Goal: Task Accomplishment & Management: Manage account settings

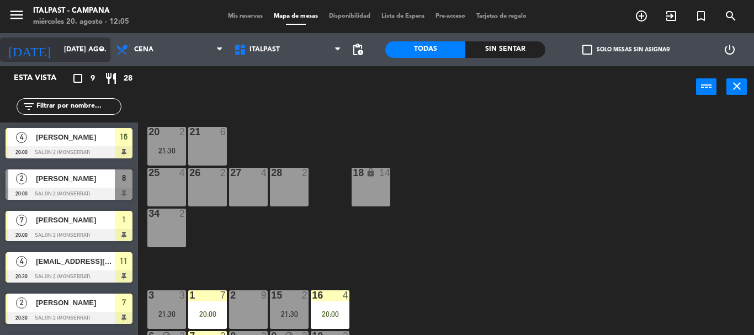
click at [92, 52] on input "[DATE] ago." at bounding box center [104, 49] width 93 height 19
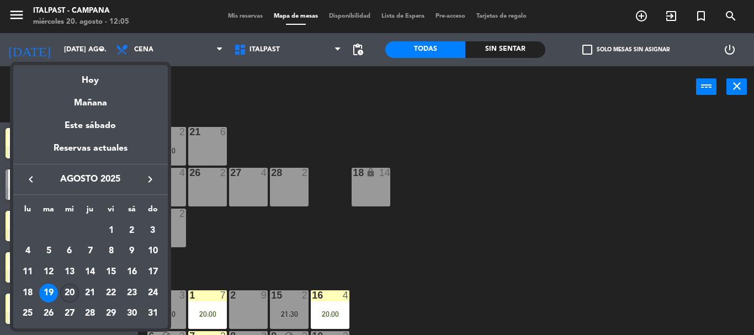
click at [69, 296] on div "20" at bounding box center [69, 293] width 19 height 19
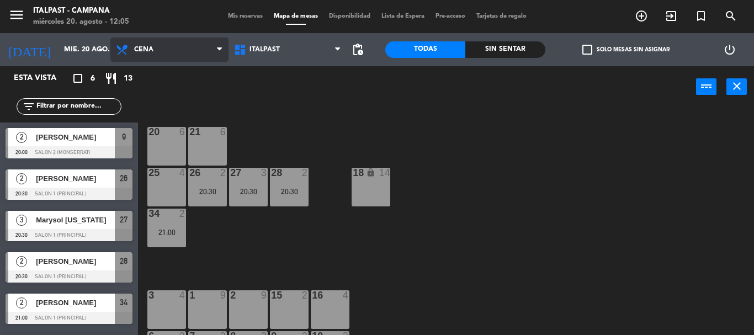
click at [184, 49] on span "Cena" at bounding box center [169, 50] width 118 height 24
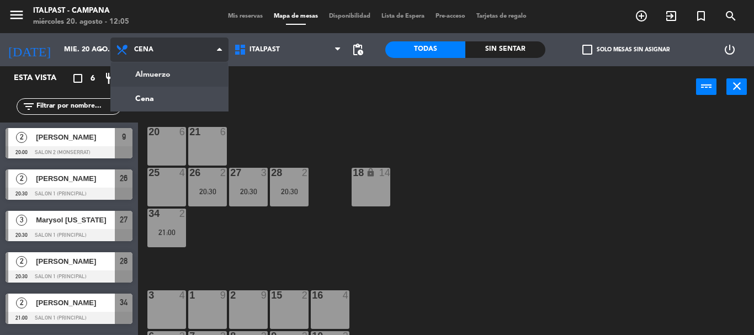
click at [186, 72] on ng-component "menu Italpast - [PERSON_NAME] miércoles 20. agosto - 12:05 Mis reservas Mapa de…" at bounding box center [377, 167] width 754 height 335
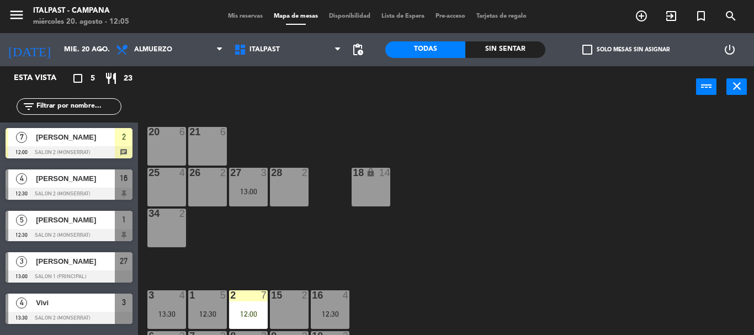
click at [444, 256] on div "20 6 21 6 25 4 26 2 27 3 13:00 28 2 18 lock 14 34 2 3 4 13:30 1 5 12:30 2 7 12:…" at bounding box center [450, 221] width 608 height 227
click at [92, 61] on div "[DATE] mié. 20 ago. arrow_drop_down" at bounding box center [55, 50] width 110 height 24
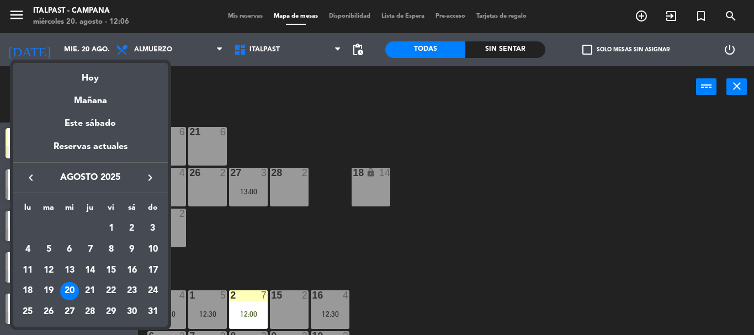
click at [90, 291] on div "21" at bounding box center [90, 291] width 19 height 19
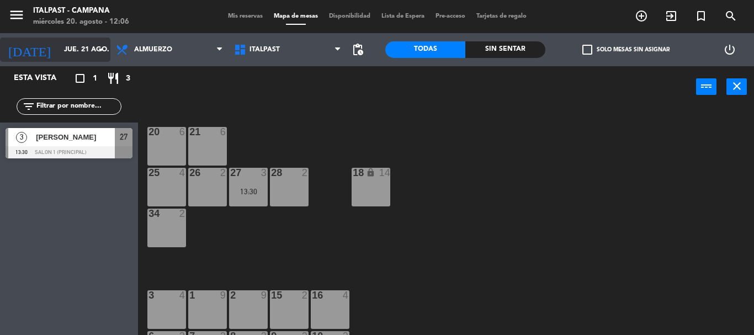
click at [94, 58] on input "jue. 21 ago." at bounding box center [104, 49] width 93 height 19
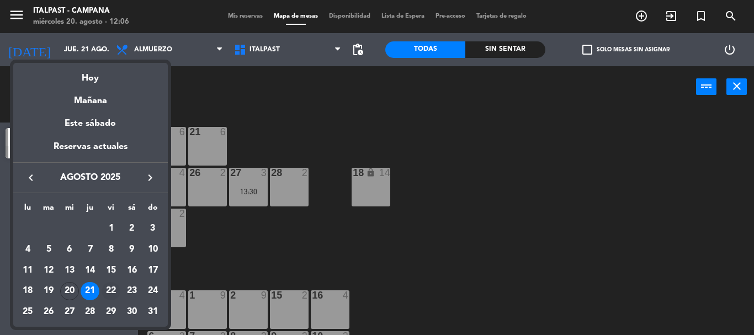
click at [109, 296] on div "22" at bounding box center [110, 291] width 19 height 19
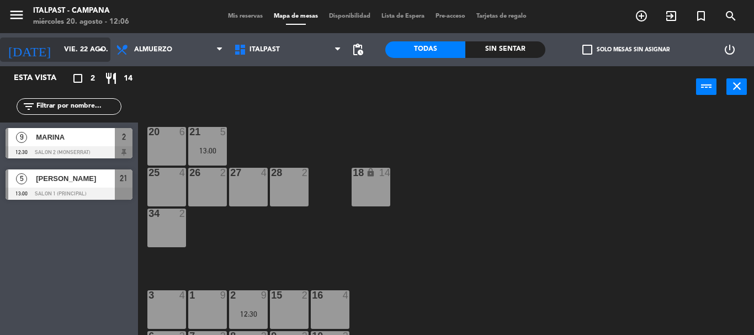
click at [89, 51] on input "vie. 22 ago." at bounding box center [104, 49] width 93 height 19
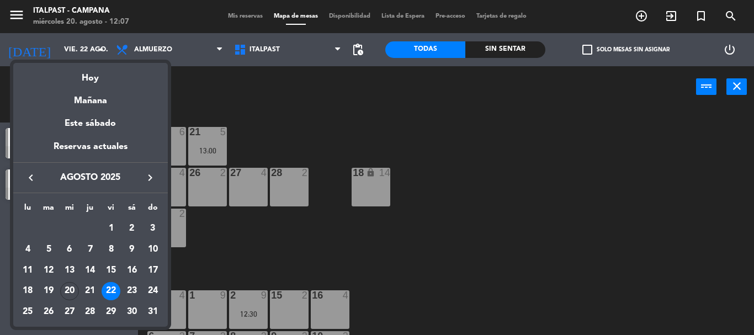
click at [374, 131] on div at bounding box center [377, 167] width 754 height 335
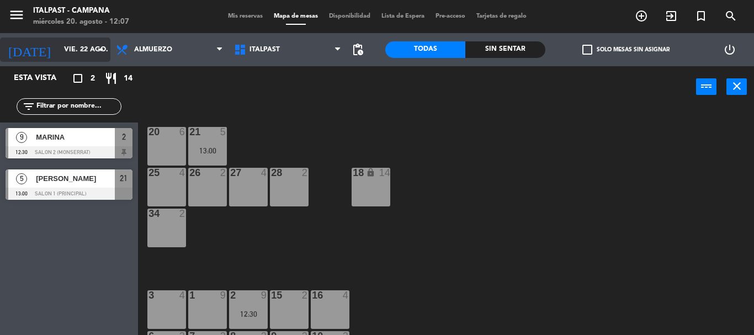
click at [87, 54] on input "vie. 22 ago." at bounding box center [104, 49] width 93 height 19
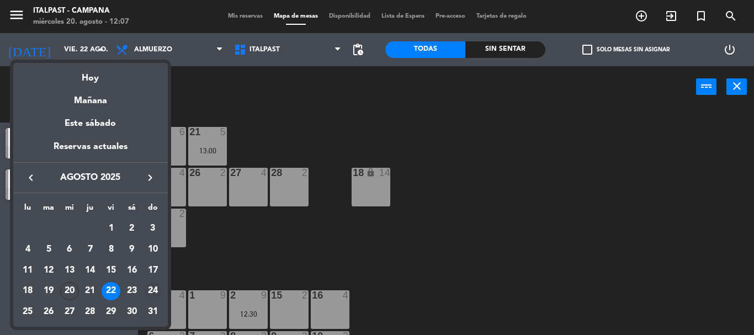
click at [154, 297] on div "24" at bounding box center [152, 291] width 19 height 19
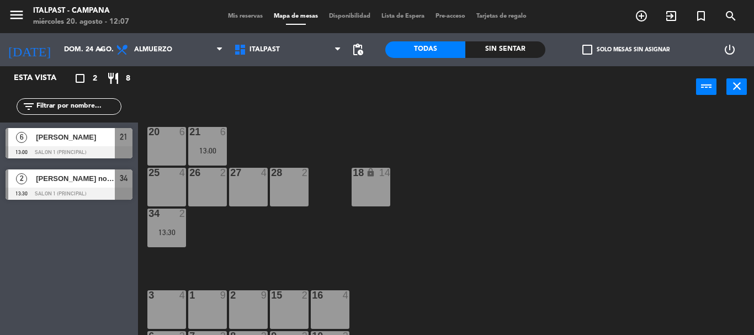
scroll to position [55, 0]
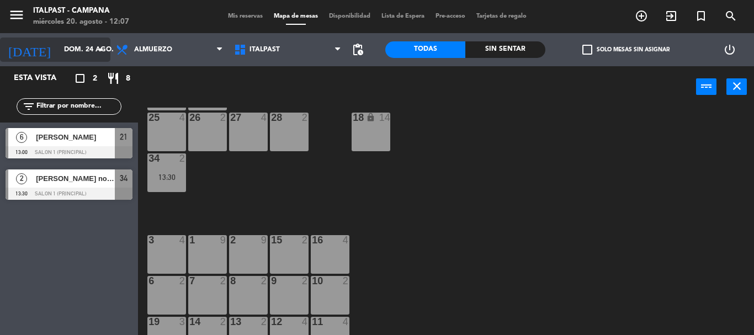
click at [92, 52] on input "dom. 24 ago." at bounding box center [104, 49] width 93 height 19
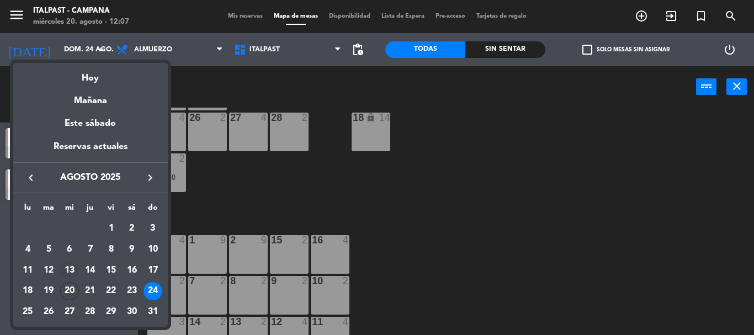
drag, startPoint x: 70, startPoint y: 288, endPoint x: 68, endPoint y: 277, distance: 11.3
click at [70, 283] on tbody "AGO. 1 2 3 4 5 6 7 8 9 10 11 12 13 14 15 16 17 18 19 20 21 22 23 24 25 26 27 28…" at bounding box center [91, 270] width 146 height 104
click at [567, 246] on div at bounding box center [377, 167] width 754 height 335
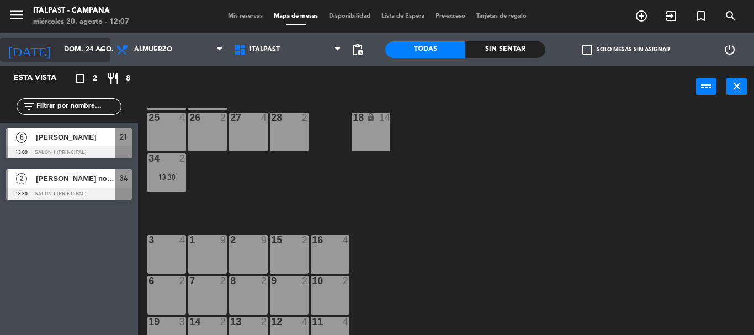
click at [67, 41] on input "dom. 24 ago." at bounding box center [104, 49] width 93 height 19
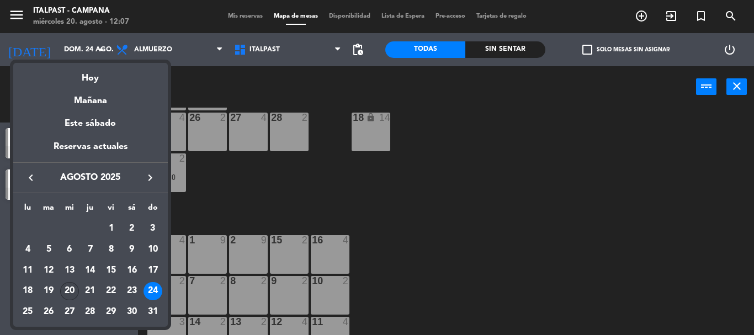
click at [72, 293] on div "20" at bounding box center [69, 291] width 19 height 19
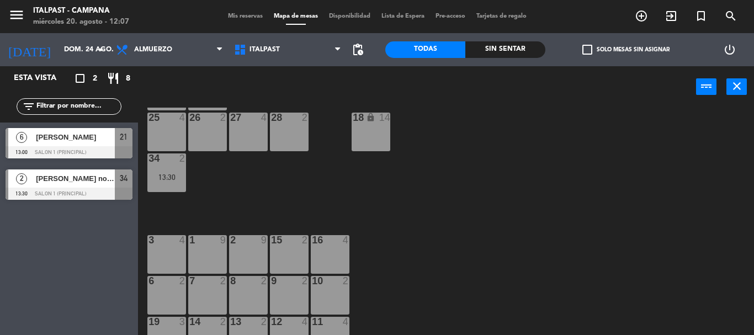
type input "mié. 20 ago."
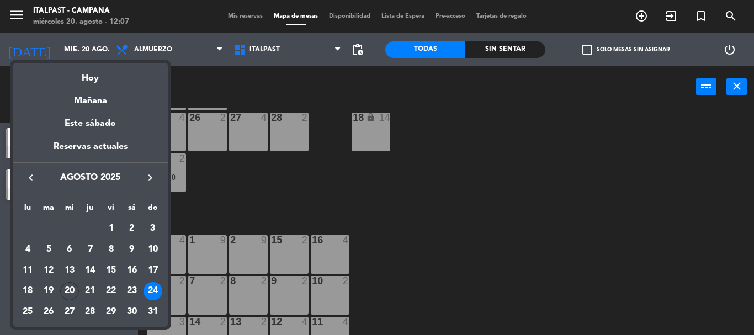
scroll to position [0, 0]
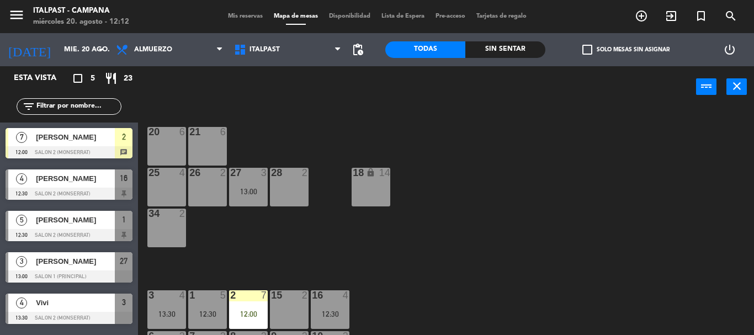
click at [417, 285] on div "20 6 21 6 25 4 26 2 27 3 13:00 28 2 18 lock 14 34 2 3 4 13:30 1 5 12:30 2 7 12:…" at bounding box center [450, 221] width 608 height 227
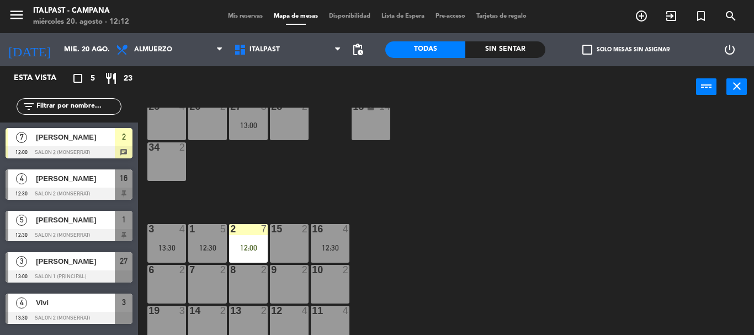
scroll to position [88, 0]
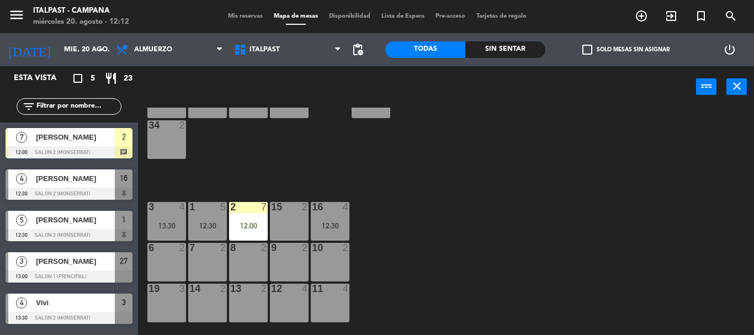
click at [168, 211] on div at bounding box center [166, 207] width 18 height 10
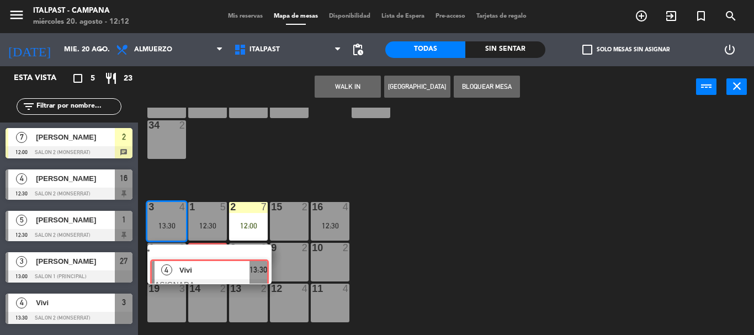
scroll to position [1, 0]
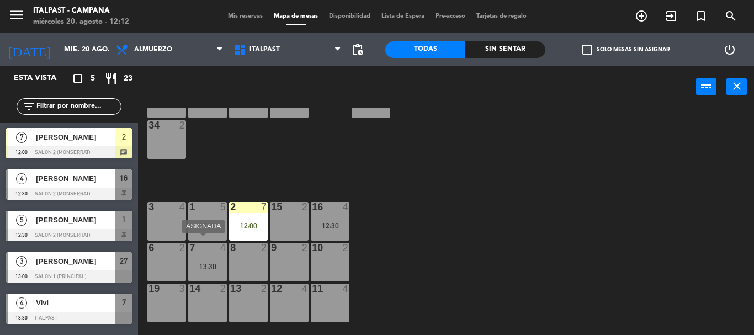
click at [213, 264] on div "13:30" at bounding box center [207, 267] width 39 height 8
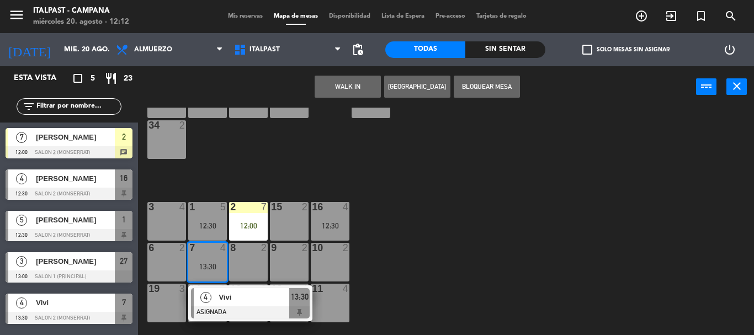
click at [154, 220] on div "3 4" at bounding box center [166, 221] width 39 height 39
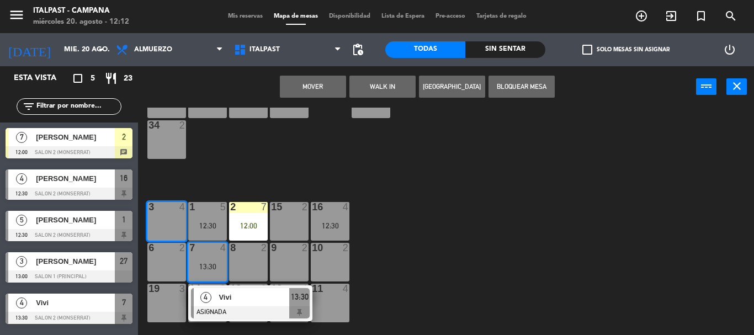
click at [320, 88] on button "Mover" at bounding box center [313, 87] width 66 height 22
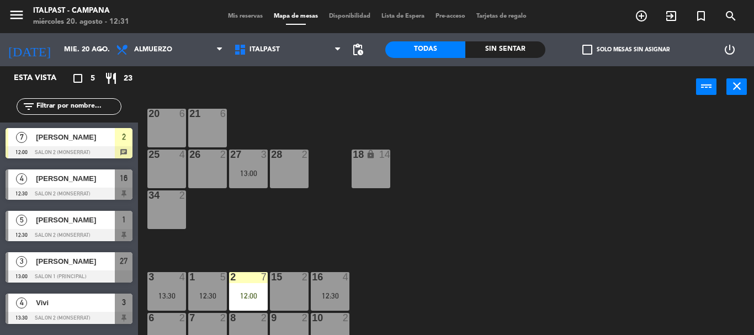
scroll to position [21, 0]
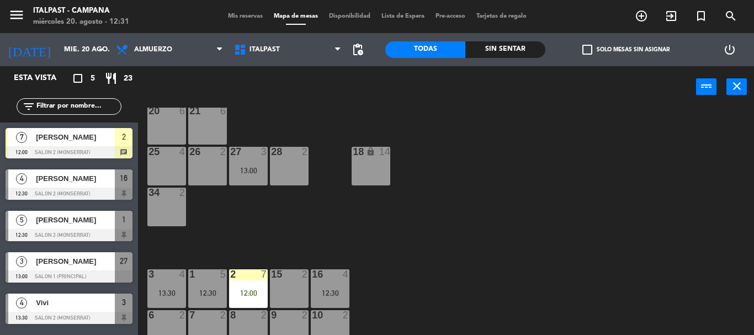
click at [249, 180] on div "27 3 13:00" at bounding box center [248, 166] width 39 height 39
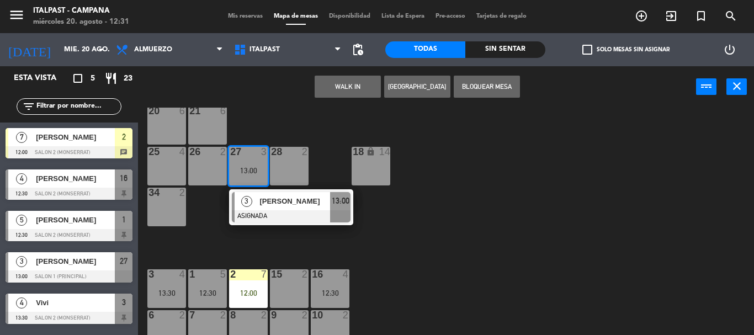
click at [278, 233] on div "20 6 21 6 25 4 26 2 27 3 13:00 3 [PERSON_NAME] ASIGNADA 13:00 28 2 18 lock 14 3…" at bounding box center [450, 221] width 608 height 227
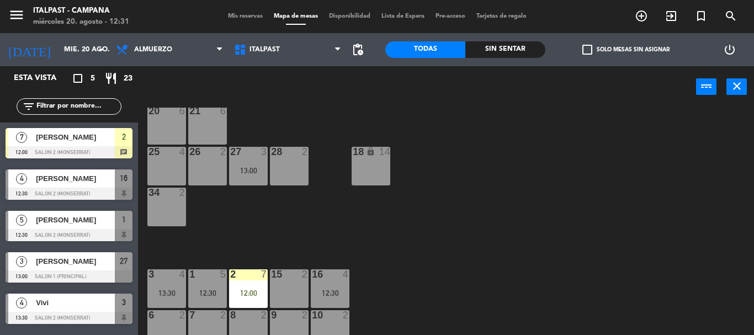
click at [333, 283] on div "16 4 12:30" at bounding box center [330, 288] width 39 height 39
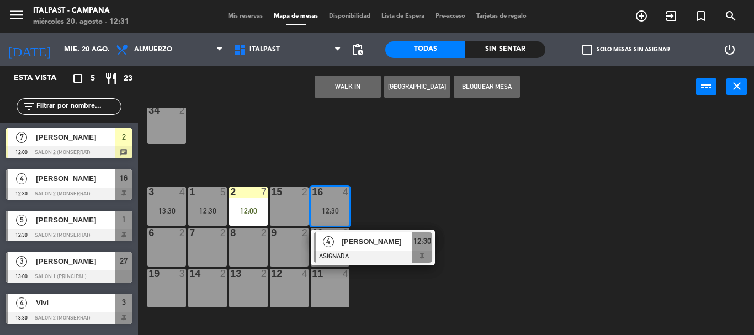
scroll to position [48, 0]
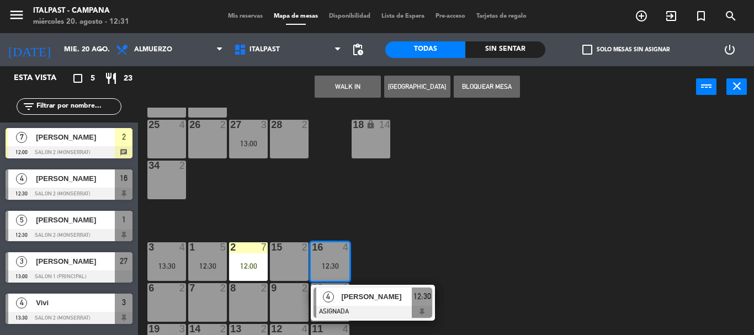
click at [257, 201] on div "20 6 21 6 25 4 26 2 27 3 13:00 28 2 18 lock 14 34 2 3 4 13:30 1 5 12:30 2 7 12:…" at bounding box center [450, 221] width 608 height 227
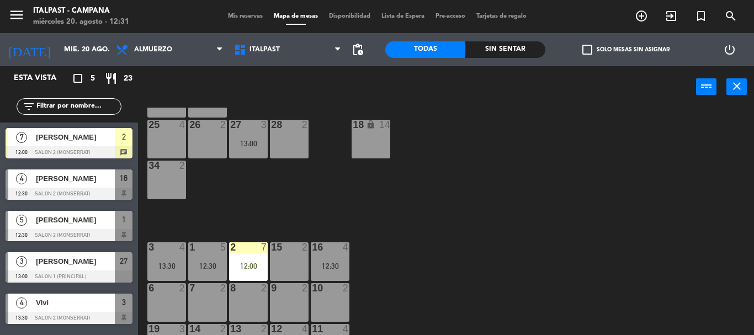
click at [205, 248] on div at bounding box center [207, 247] width 18 height 10
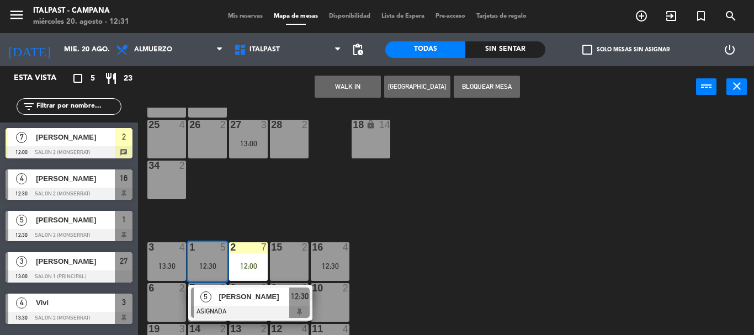
click at [245, 306] on div at bounding box center [250, 312] width 119 height 12
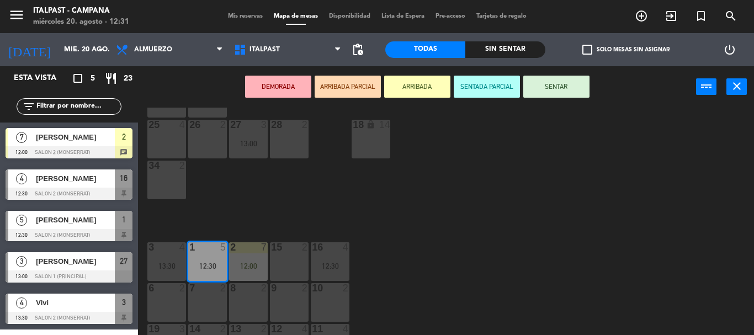
scroll to position [0, 0]
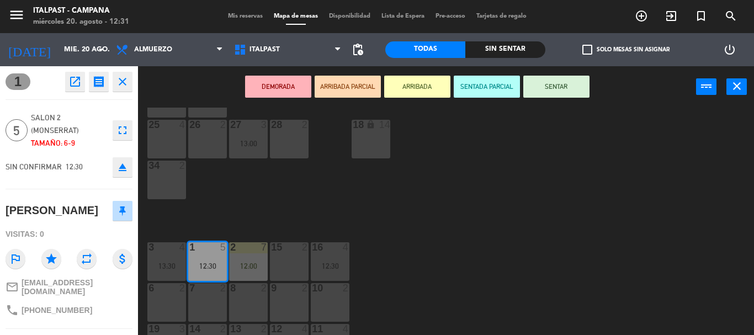
click at [426, 90] on button "ARRIBADA" at bounding box center [417, 87] width 66 height 22
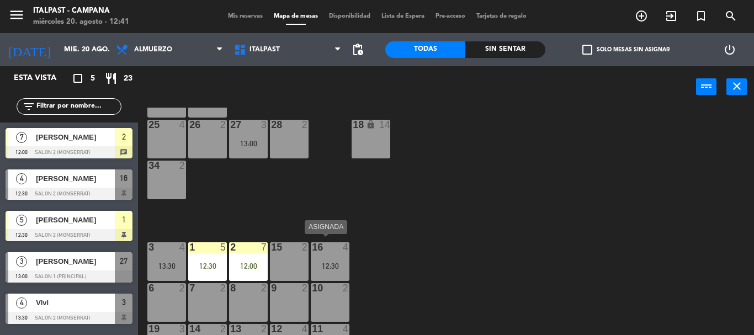
click at [324, 255] on div "16 4 12:30" at bounding box center [330, 261] width 39 height 39
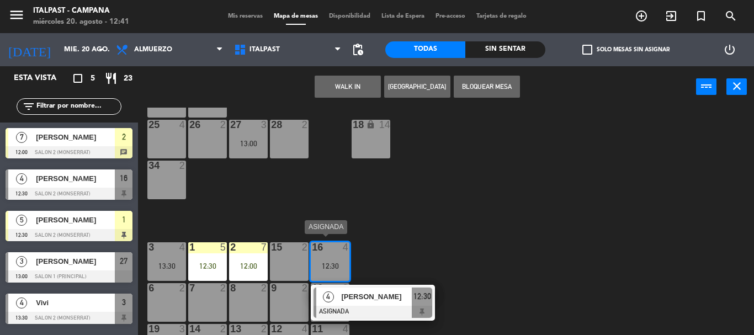
click at [373, 294] on span "[PERSON_NAME]" at bounding box center [376, 297] width 71 height 12
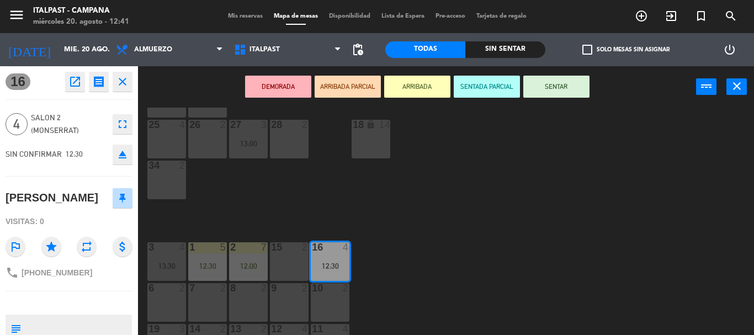
click at [437, 89] on button "ARRIBADA" at bounding box center [417, 87] width 66 height 22
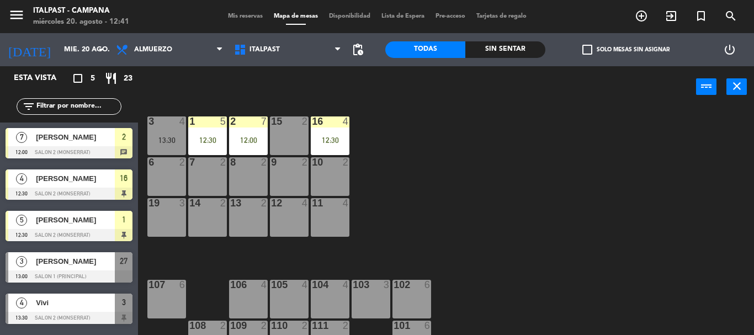
scroll to position [185, 0]
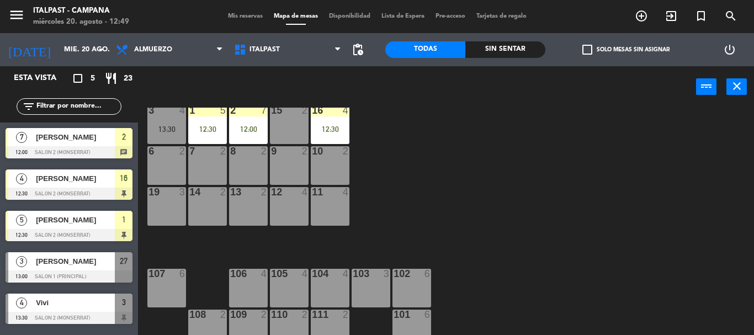
click at [482, 204] on div "20 6 21 6 25 4 26 2 27 3 13:00 28 2 18 lock 14 34 2 3 4 13:30 1 5 12:30 2 7 12:…" at bounding box center [450, 221] width 608 height 227
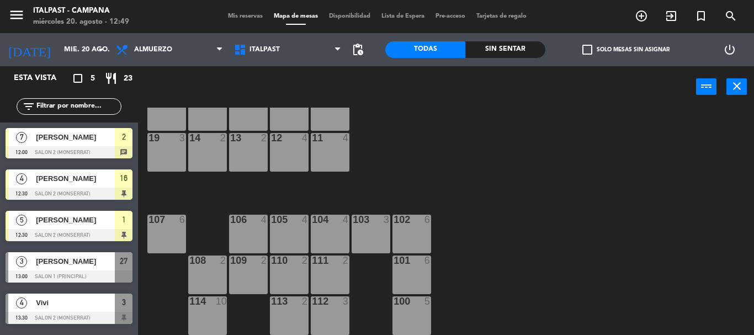
click at [474, 140] on div "20 6 21 6 25 4 26 2 27 3 13:00 28 2 18 lock 14 34 2 3 4 13:30 1 5 12:30 2 7 12:…" at bounding box center [450, 221] width 608 height 227
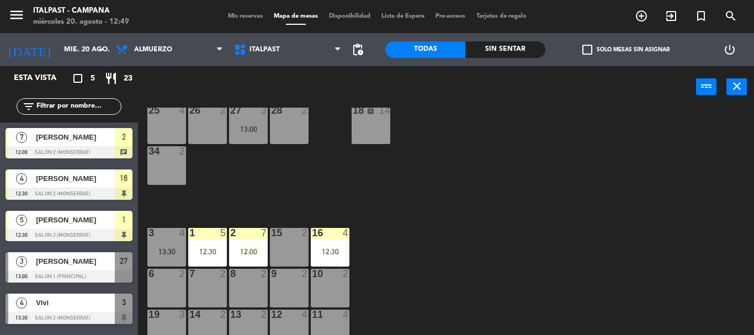
scroll to position [0, 0]
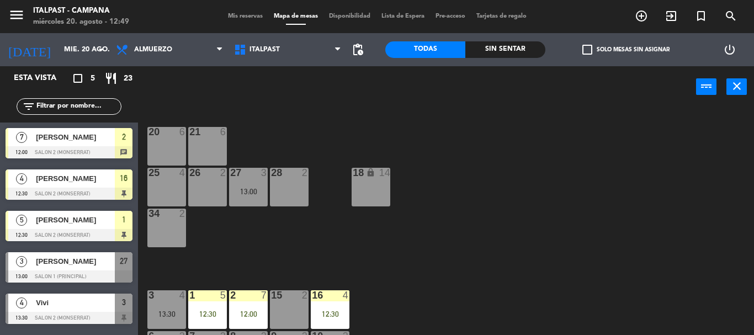
click at [451, 235] on div "20 6 21 6 25 4 26 2 27 3 13:00 28 2 18 lock 14 34 2 3 4 13:30 1 5 12:30 2 7 12:…" at bounding box center [450, 221] width 608 height 227
click at [245, 180] on div "27 3 13:00" at bounding box center [248, 187] width 39 height 39
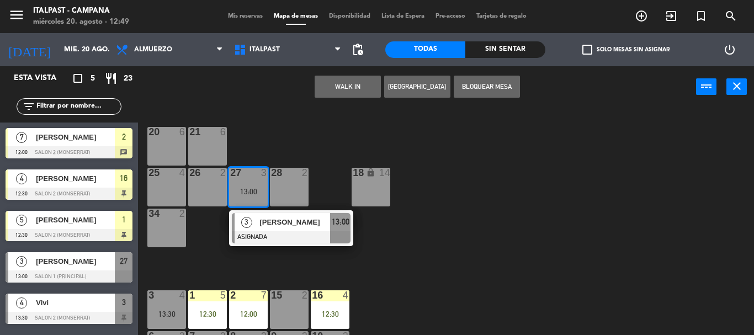
click at [306, 223] on span "[PERSON_NAME]" at bounding box center [294, 222] width 71 height 12
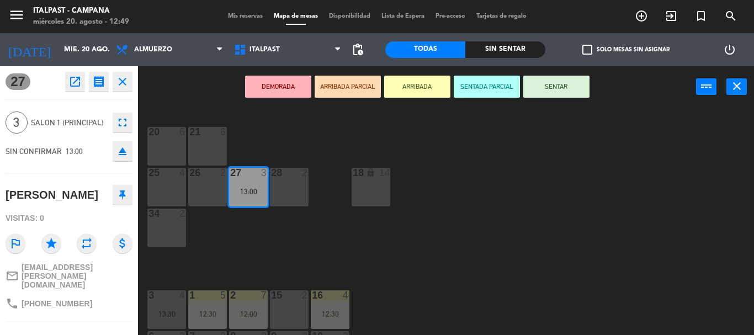
click at [425, 86] on button "ARRIBADA" at bounding box center [417, 87] width 66 height 22
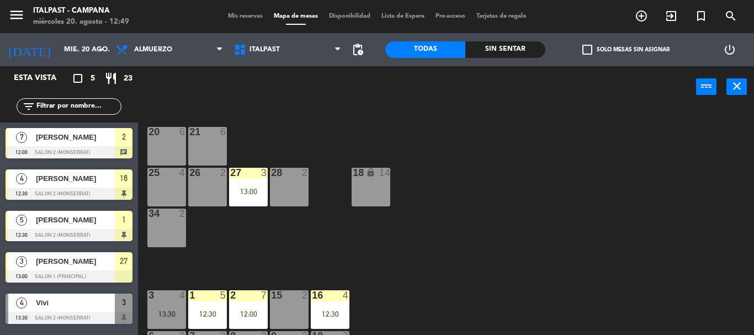
click at [487, 225] on div "20 6 21 6 25 4 26 2 27 3 13:00 28 2 18 lock 14 34 2 3 4 13:30 1 5 12:30 2 7 12:…" at bounding box center [450, 221] width 608 height 227
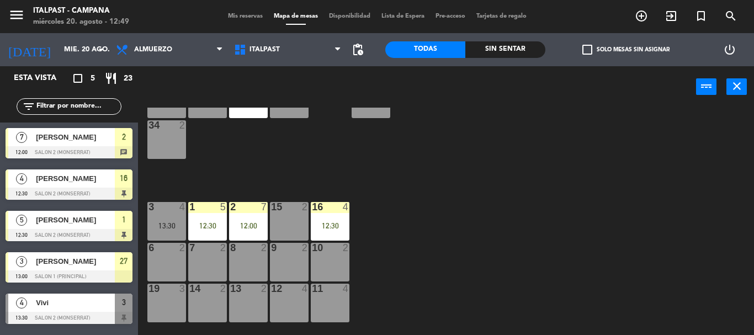
scroll to position [110, 0]
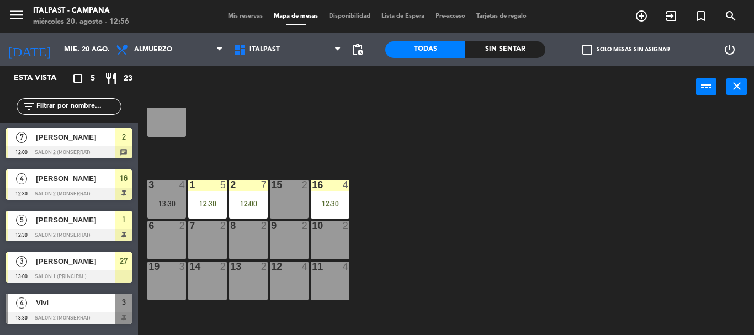
click at [70, 324] on div at bounding box center [69, 318] width 127 height 12
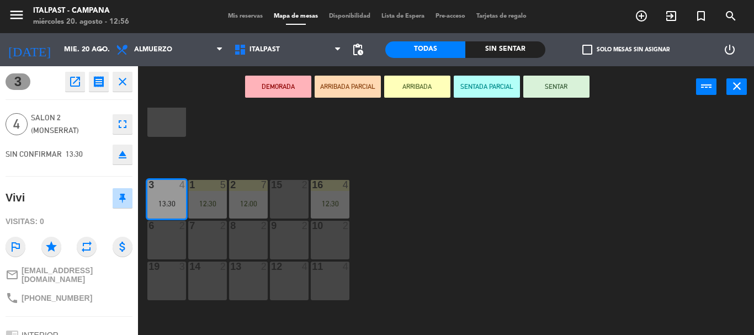
click at [124, 85] on icon "close" at bounding box center [122, 81] width 13 height 13
